Goal: Task Accomplishment & Management: Use online tool/utility

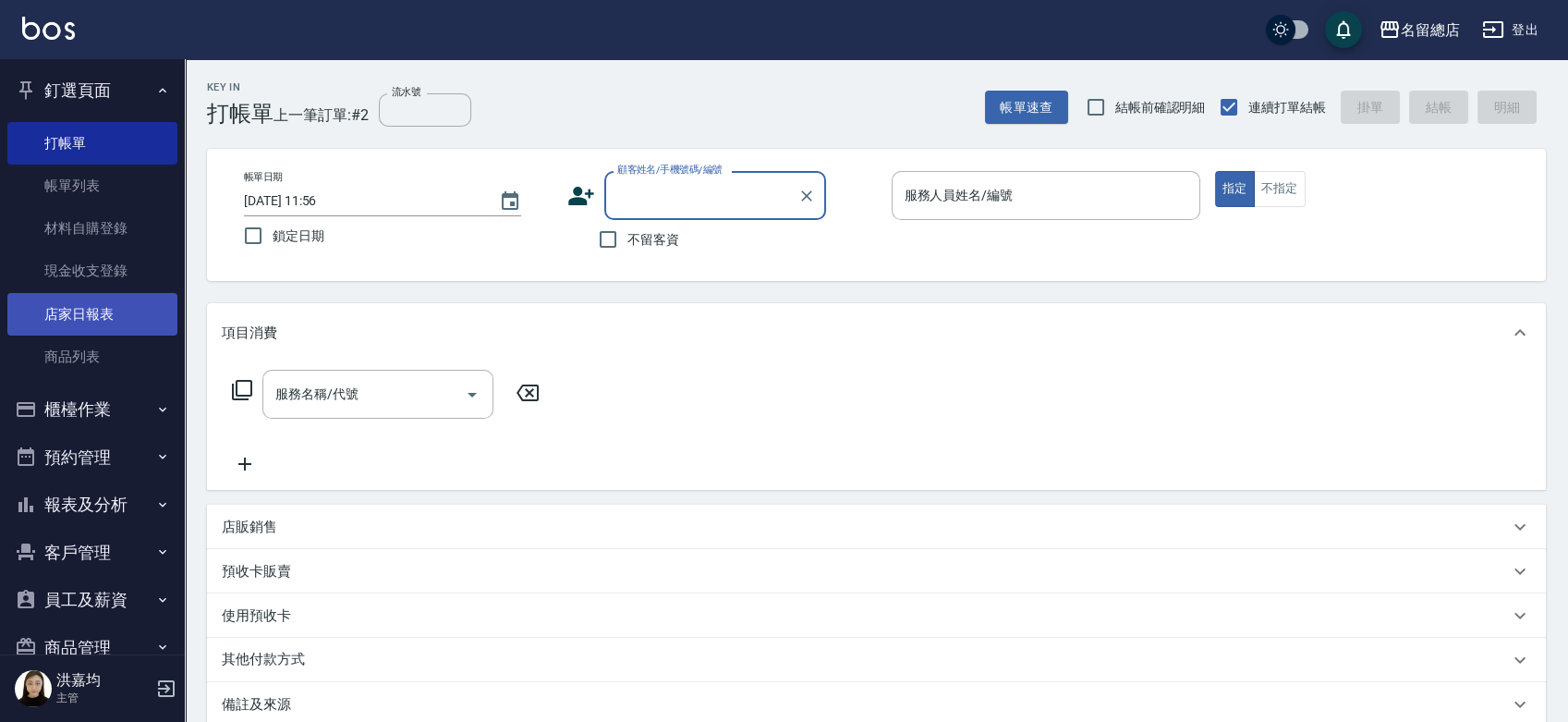
scroll to position [133, 0]
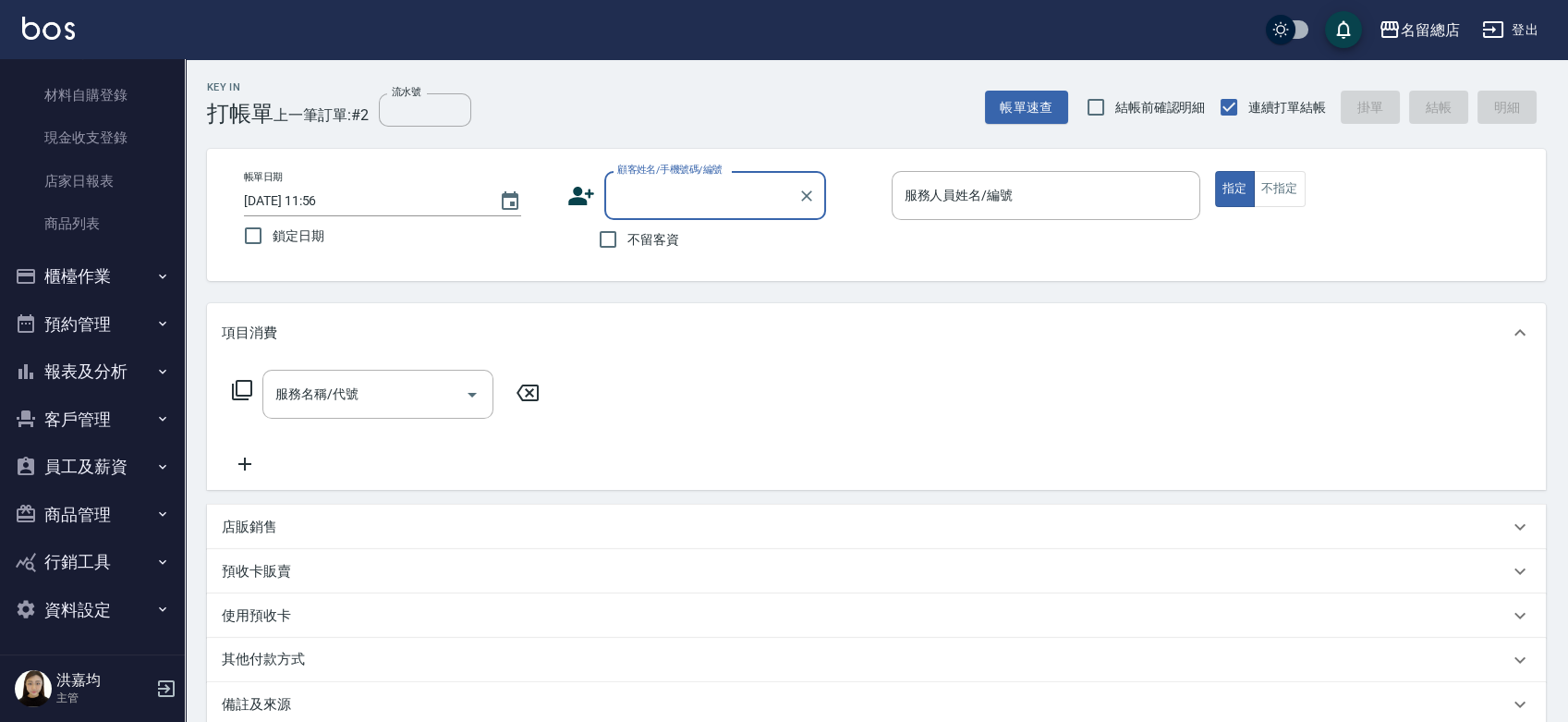
click at [94, 472] on button "員工及薪資" at bounding box center [93, 467] width 170 height 48
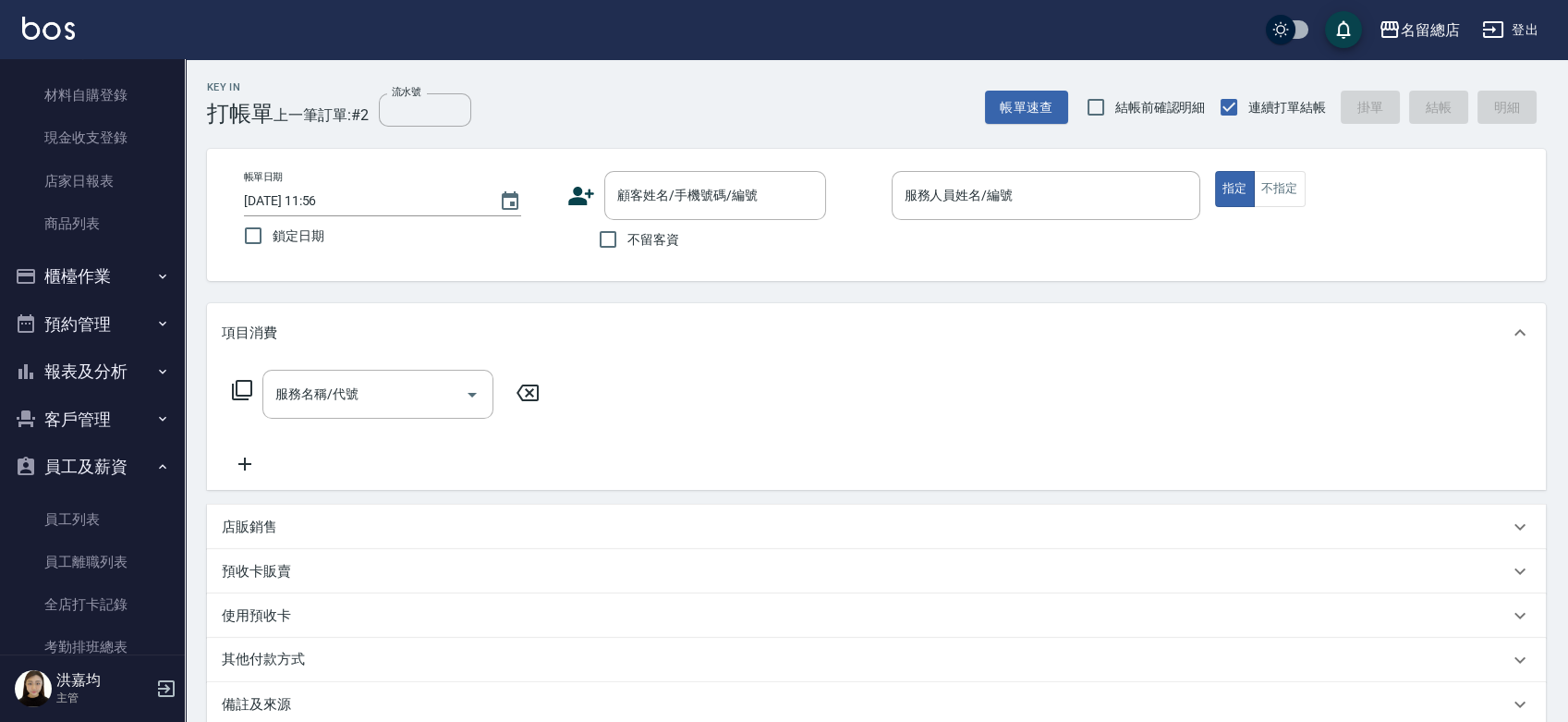
click at [96, 408] on button "客戶管理" at bounding box center [93, 420] width 170 height 48
click at [94, 473] on link "客戶列表" at bounding box center [93, 471] width 170 height 43
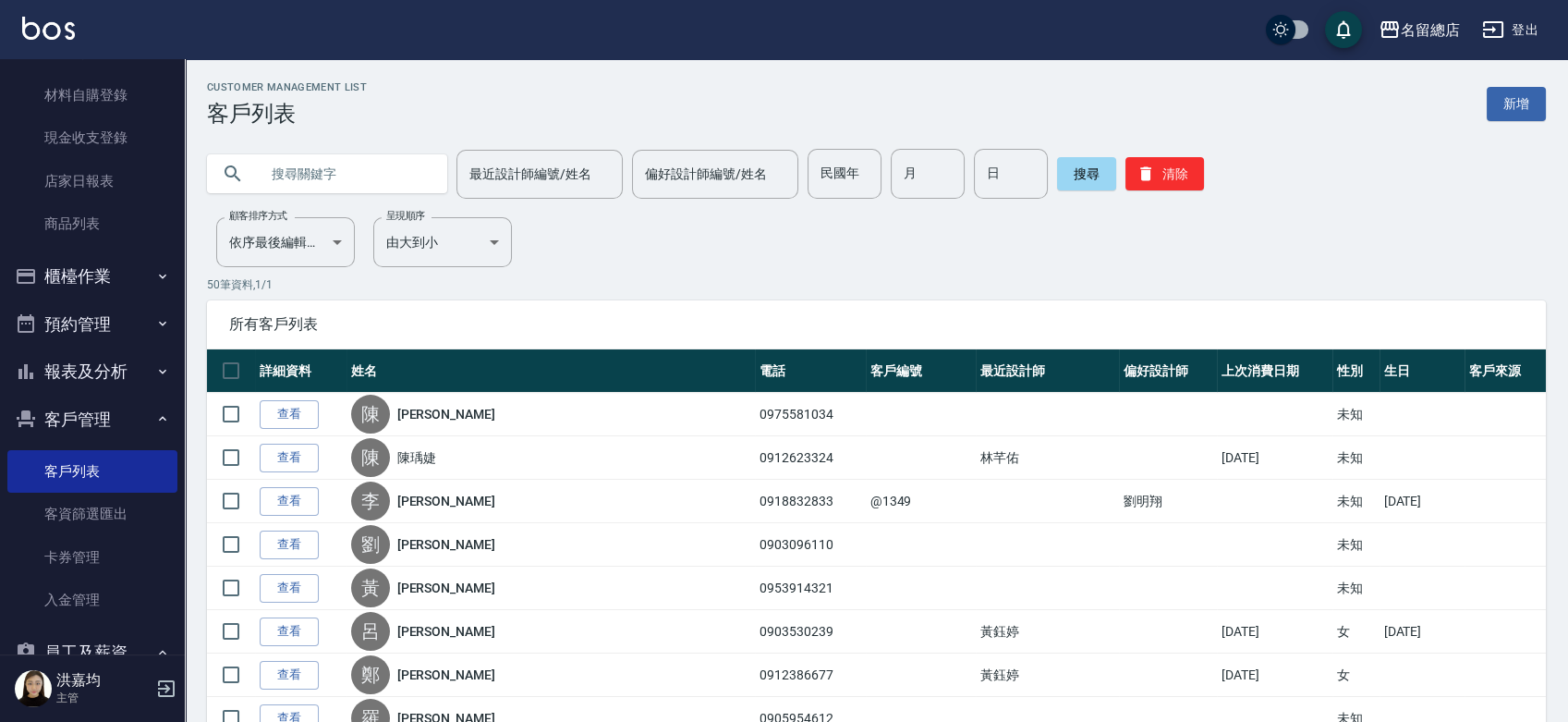
click at [313, 172] on input "text" at bounding box center [346, 173] width 174 height 50
click at [374, 163] on input "陳惠蘭" at bounding box center [346, 173] width 174 height 50
type input "陳惠蘭"
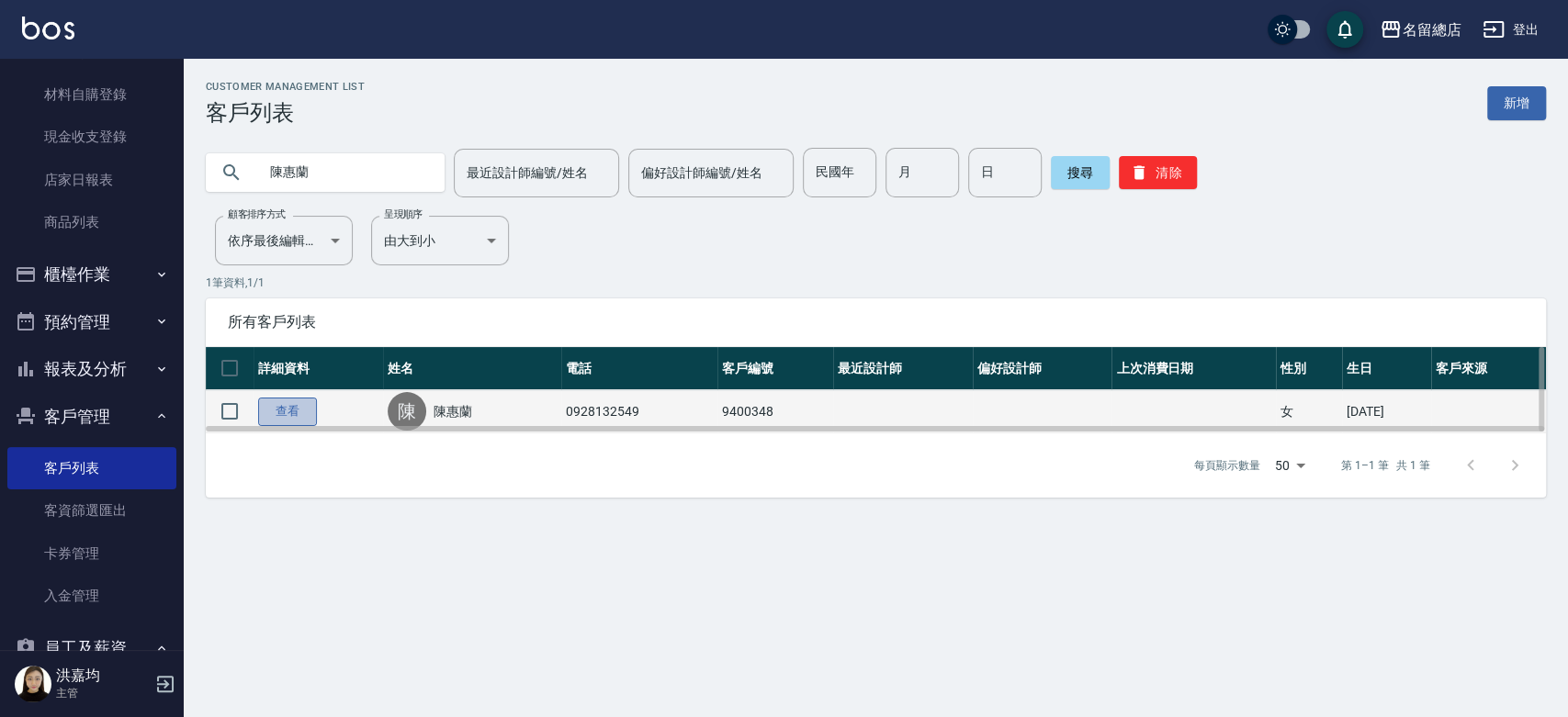
click at [302, 410] on link "查看" at bounding box center [287, 412] width 59 height 28
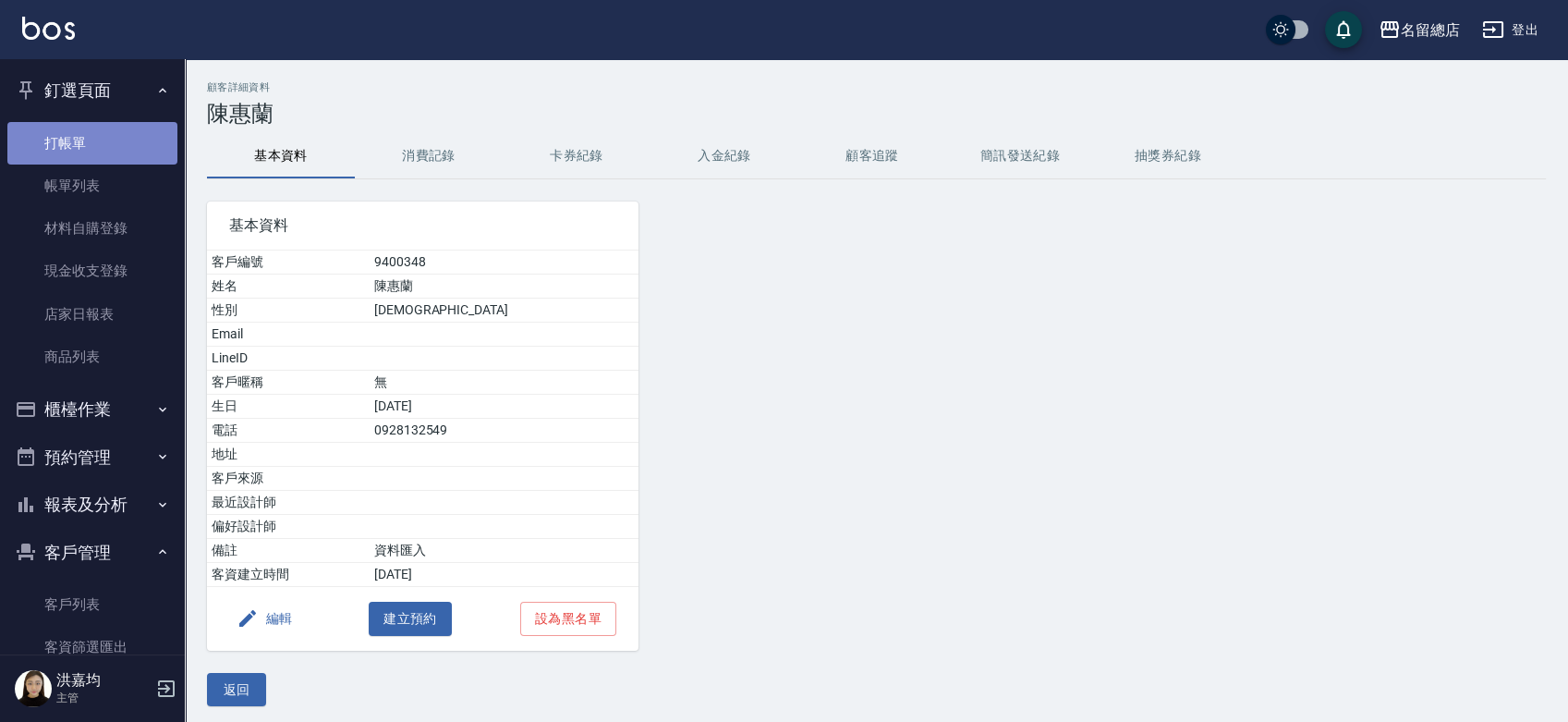
click at [105, 139] on link "打帳單" at bounding box center [93, 143] width 170 height 43
